Goal: Information Seeking & Learning: Find contact information

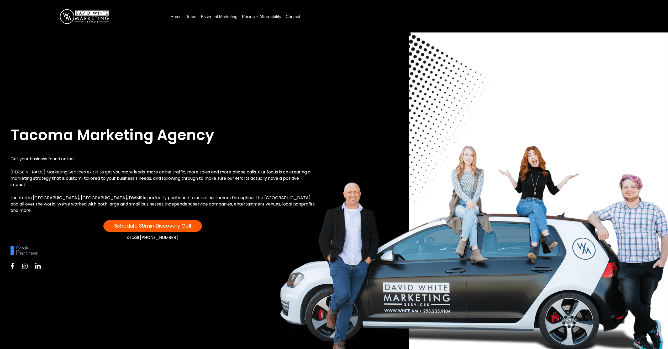
click at [295, 17] on link "Contact" at bounding box center [293, 17] width 19 height 8
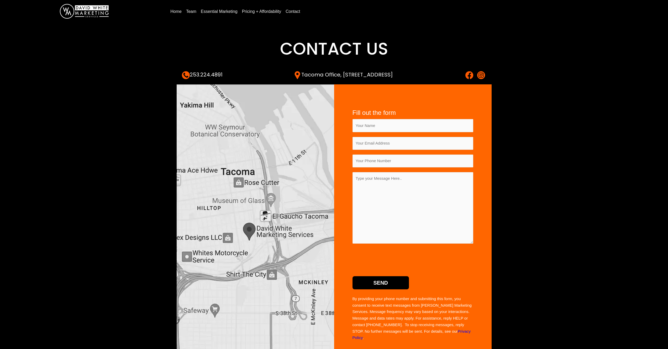
scroll to position [7, 0]
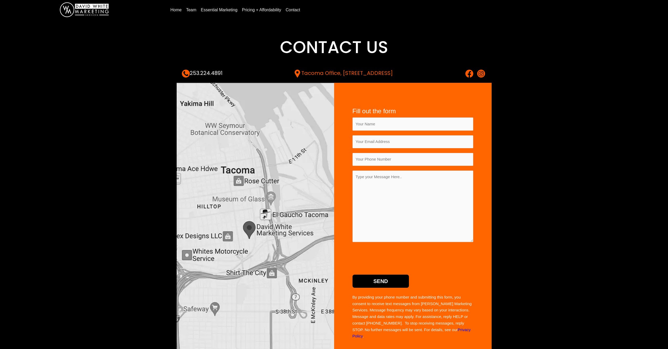
drag, startPoint x: 429, startPoint y: 72, endPoint x: 276, endPoint y: 74, distance: 152.9
click at [276, 74] on div "253.224.4891 Tacoma Office, 2367 Tacoma Ave S Tacoma, WA 98402" at bounding box center [334, 74] width 305 height 8
copy link "Tacoma Office, [STREET_ADDRESS]"
click at [229, 73] on div "253.224.4891 Tacoma Office, 2367 Tacoma Ave S Tacoma, WA 98402" at bounding box center [334, 74] width 305 height 8
drag, startPoint x: 230, startPoint y: 72, endPoint x: 212, endPoint y: 74, distance: 17.4
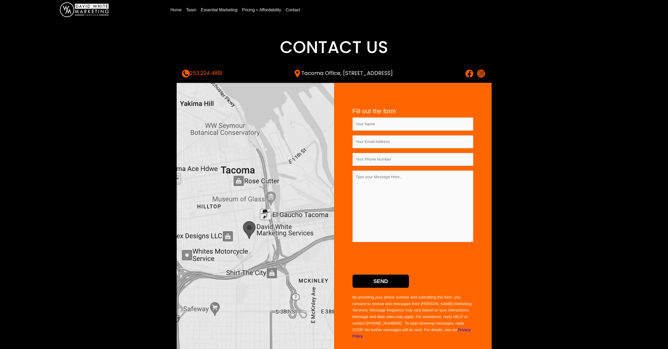
click at [212, 74] on div "253.224.4891 Tacoma Office, 2367 Tacoma Ave S Tacoma, WA 98402" at bounding box center [334, 74] width 305 height 8
copy link "4891"
click at [468, 73] on img at bounding box center [470, 74] width 8 height 8
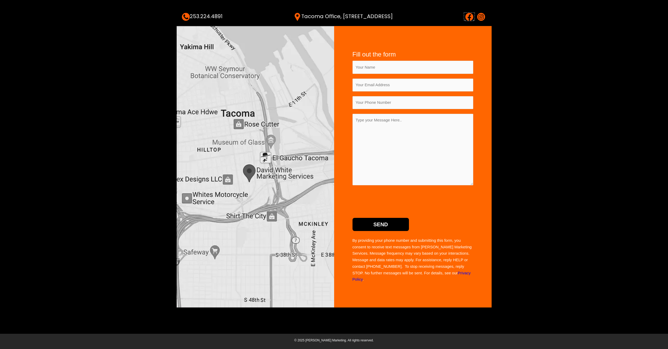
scroll to position [0, 0]
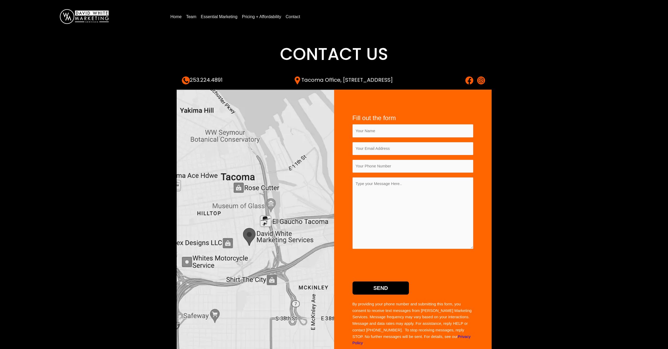
click at [67, 13] on img at bounding box center [84, 16] width 49 height 15
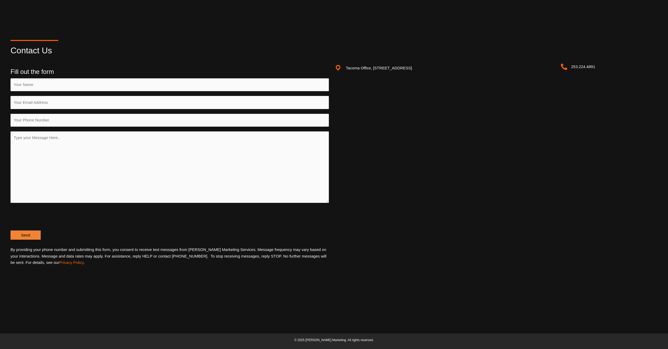
scroll to position [859, 0]
drag, startPoint x: 609, startPoint y: 69, endPoint x: 570, endPoint y: 69, distance: 38.6
click at [570, 69] on div "253.224.4891" at bounding box center [610, 67] width 99 height 13
copy p "253.224.4891"
